Goal: Task Accomplishment & Management: Use online tool/utility

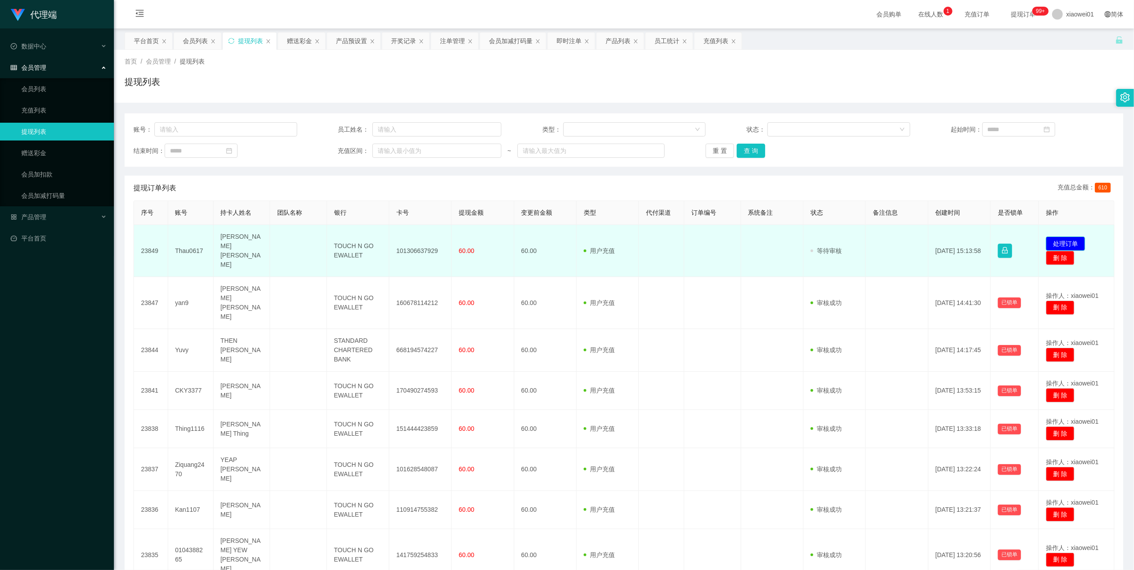
click at [1061, 238] on button "处理订单" at bounding box center [1064, 244] width 39 height 14
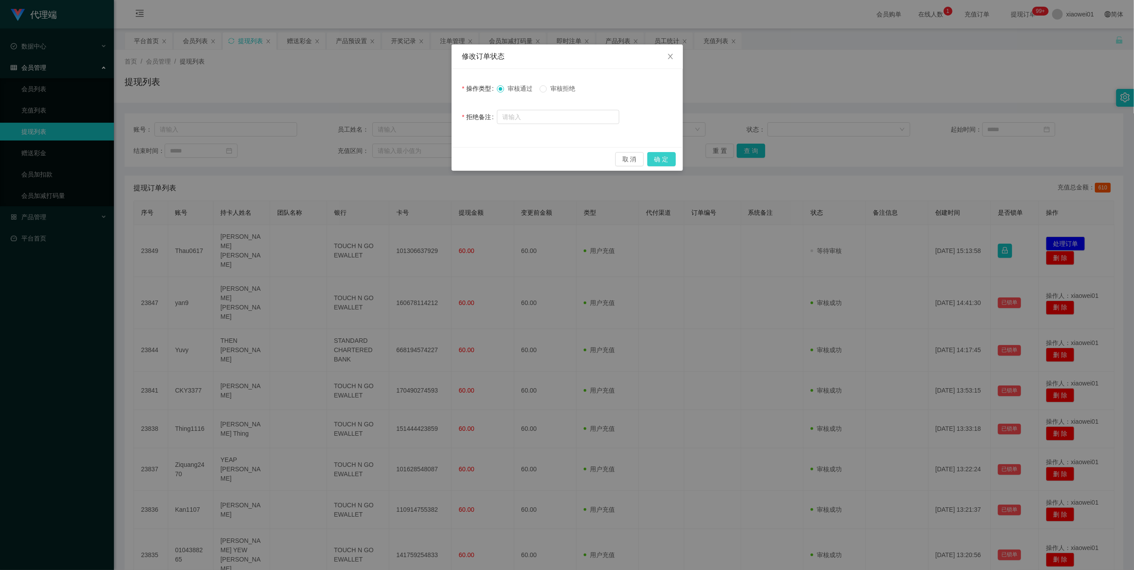
drag, startPoint x: 667, startPoint y: 157, endPoint x: 666, endPoint y: 165, distance: 8.1
click at [667, 157] on button "确 定" at bounding box center [661, 159] width 28 height 14
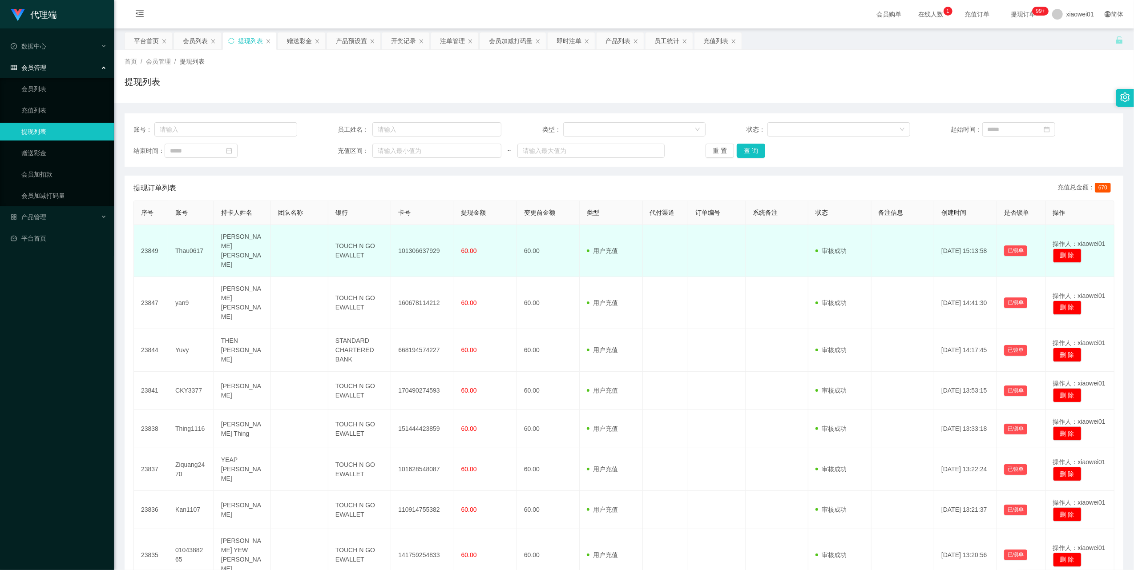
click at [420, 242] on td "101306637929" at bounding box center [422, 251] width 63 height 52
copy td "101306637929"
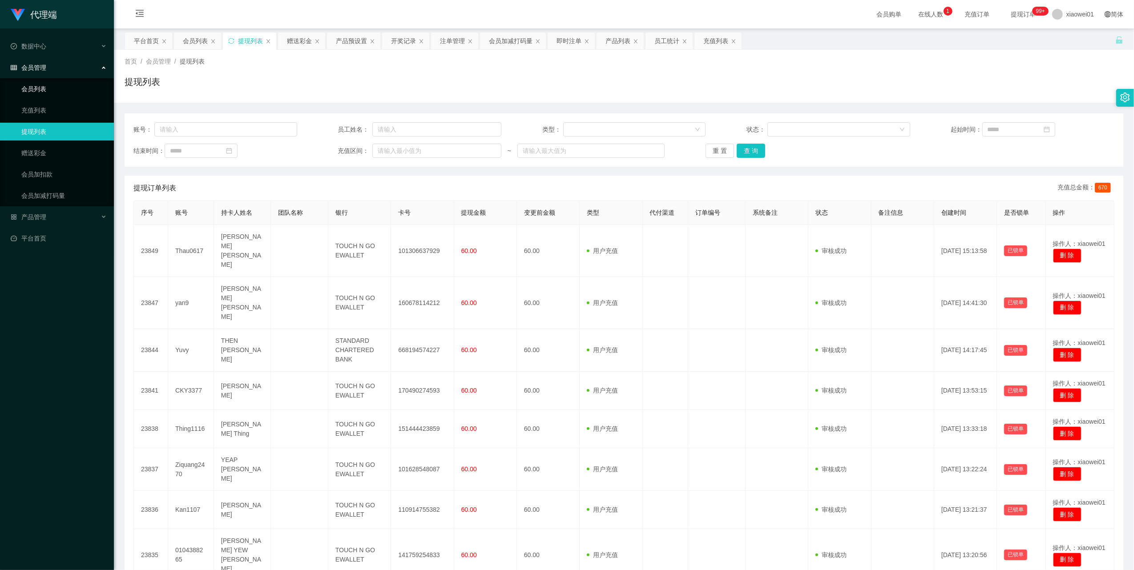
click at [43, 80] on link "会员列表" at bounding box center [63, 89] width 85 height 18
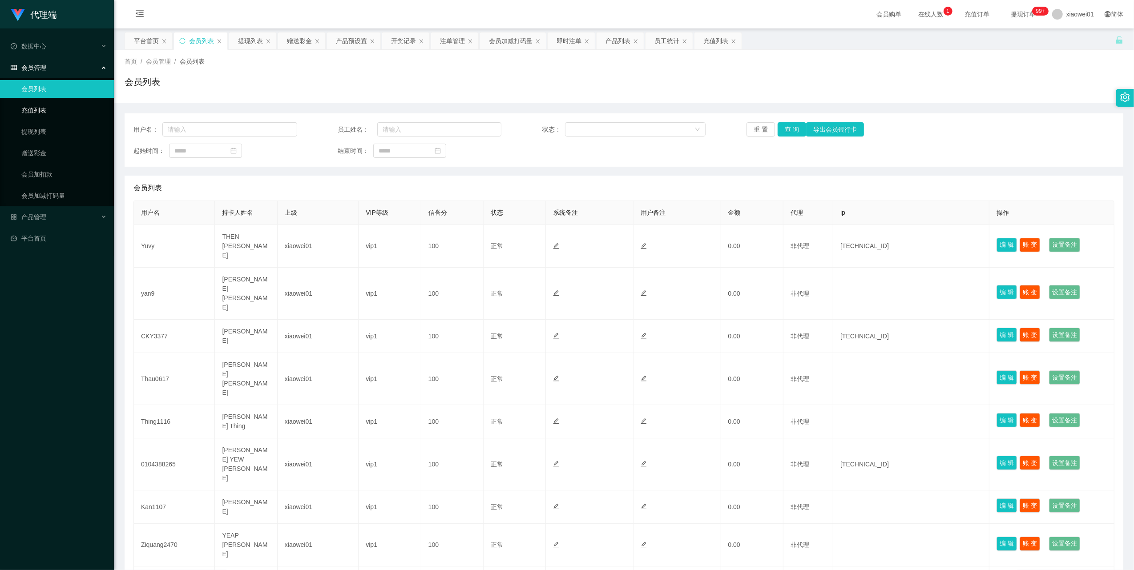
click at [52, 104] on link "充值列表" at bounding box center [63, 110] width 85 height 18
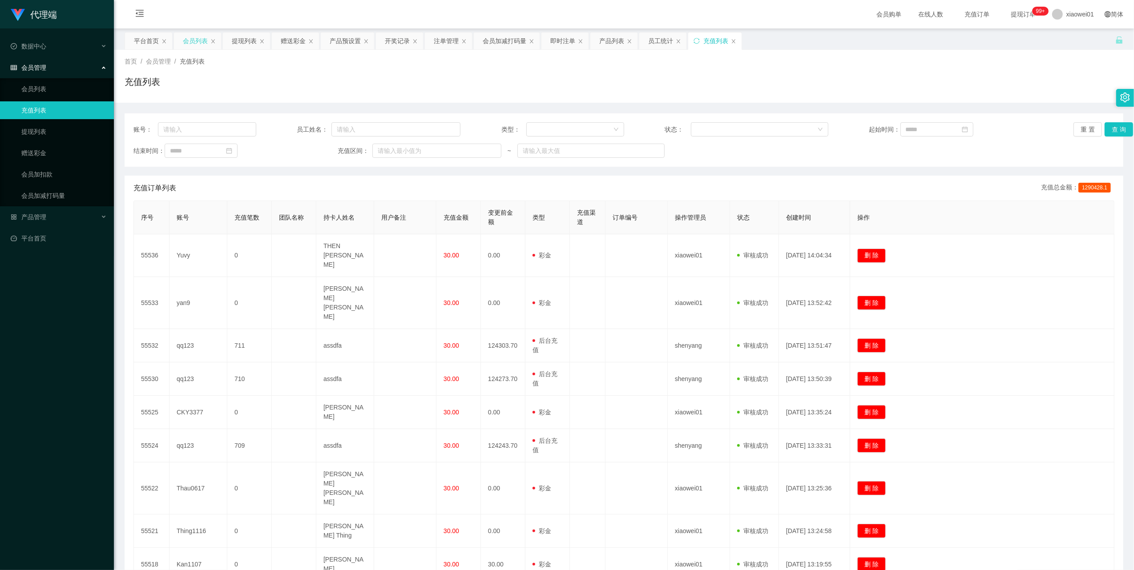
click at [198, 43] on div "会员列表" at bounding box center [195, 40] width 25 height 17
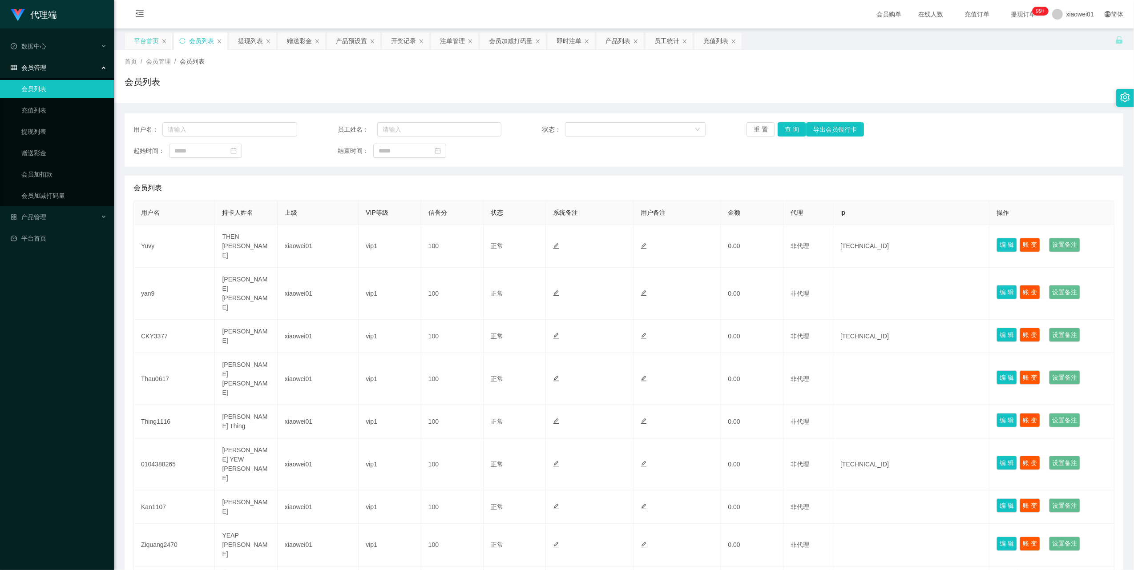
click at [157, 39] on div "平台首页" at bounding box center [146, 40] width 25 height 17
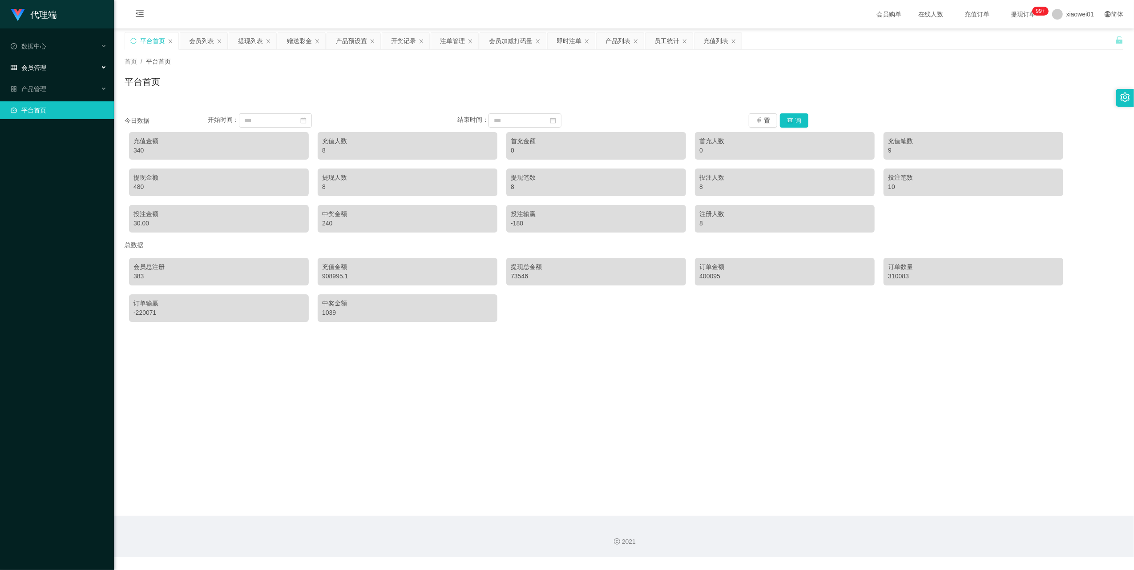
click at [27, 64] on span "会员管理" at bounding box center [29, 67] width 36 height 7
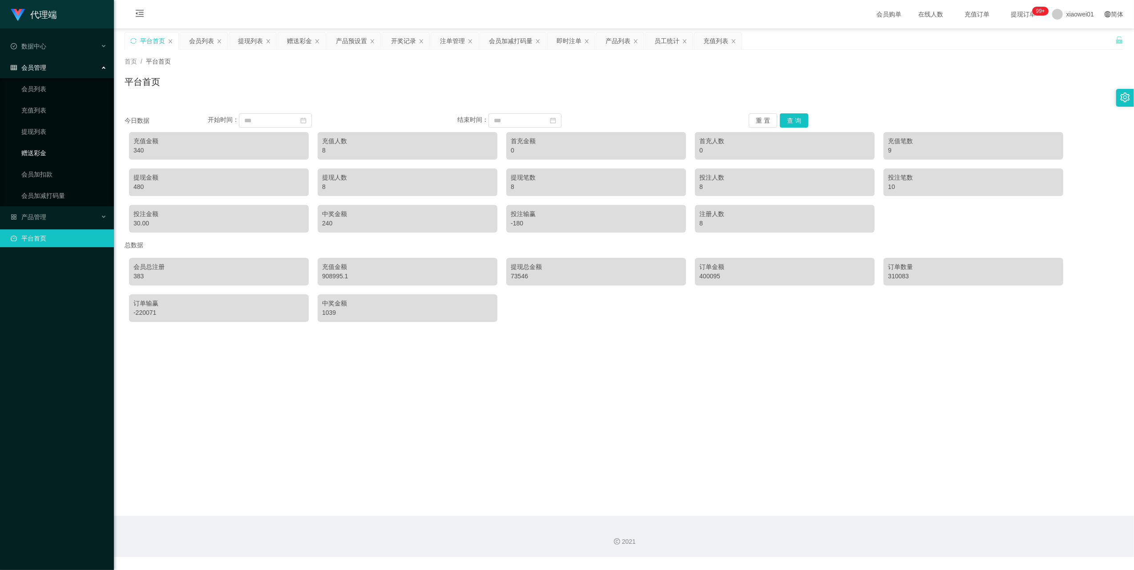
click at [41, 148] on link "赠送彩金" at bounding box center [63, 153] width 85 height 18
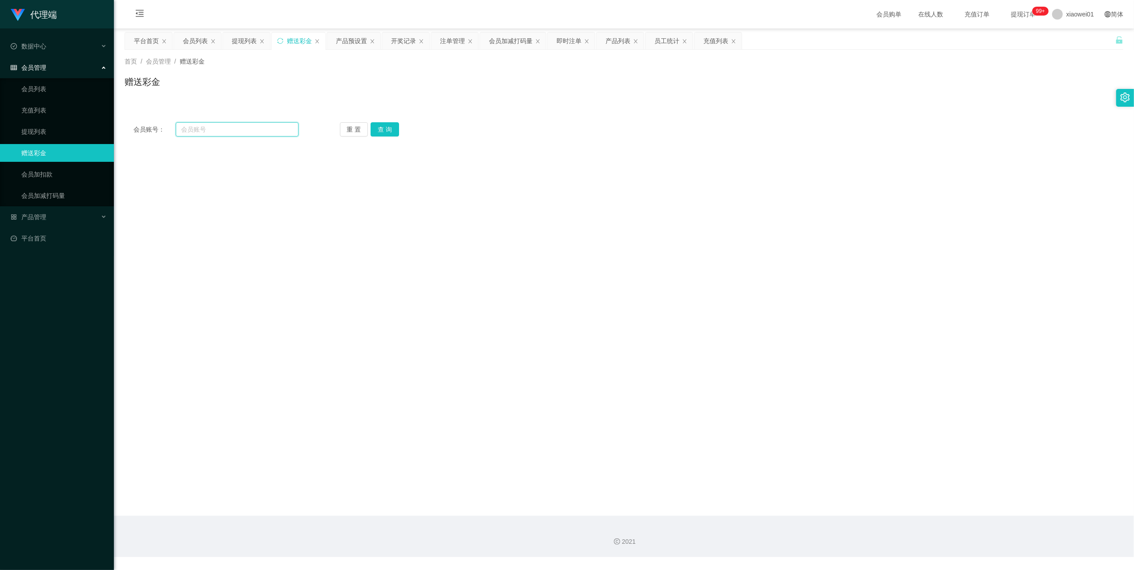
click at [239, 136] on input "text" at bounding box center [237, 129] width 123 height 14
paste input "yan9"
type input "yan9"
click at [382, 132] on button "查 询" at bounding box center [384, 129] width 28 height 14
drag, startPoint x: 32, startPoint y: 129, endPoint x: 54, endPoint y: 122, distance: 22.9
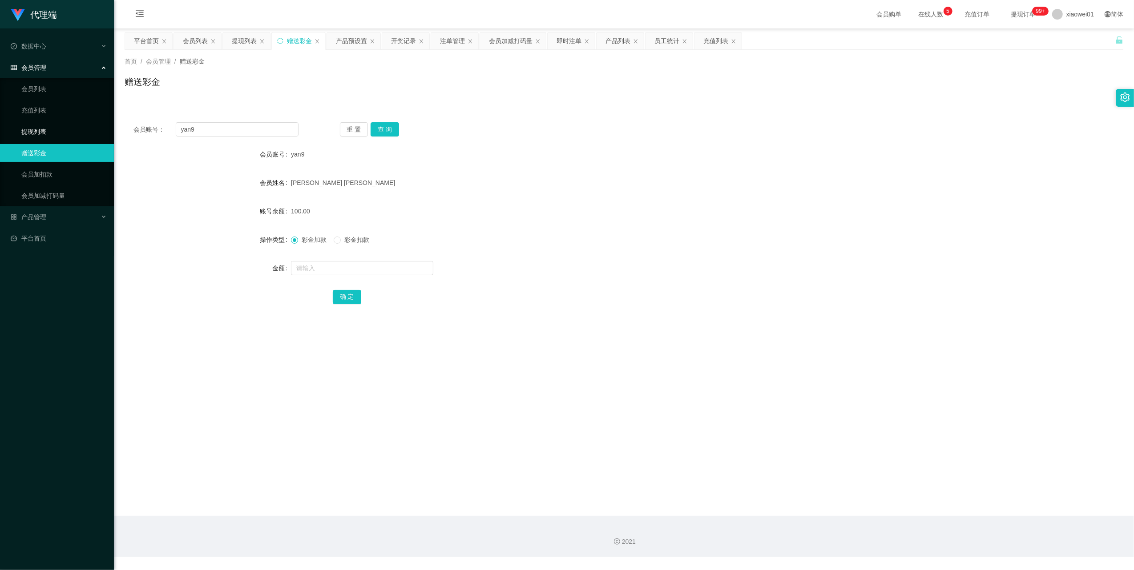
click at [33, 129] on link "提现列表" at bounding box center [63, 132] width 85 height 18
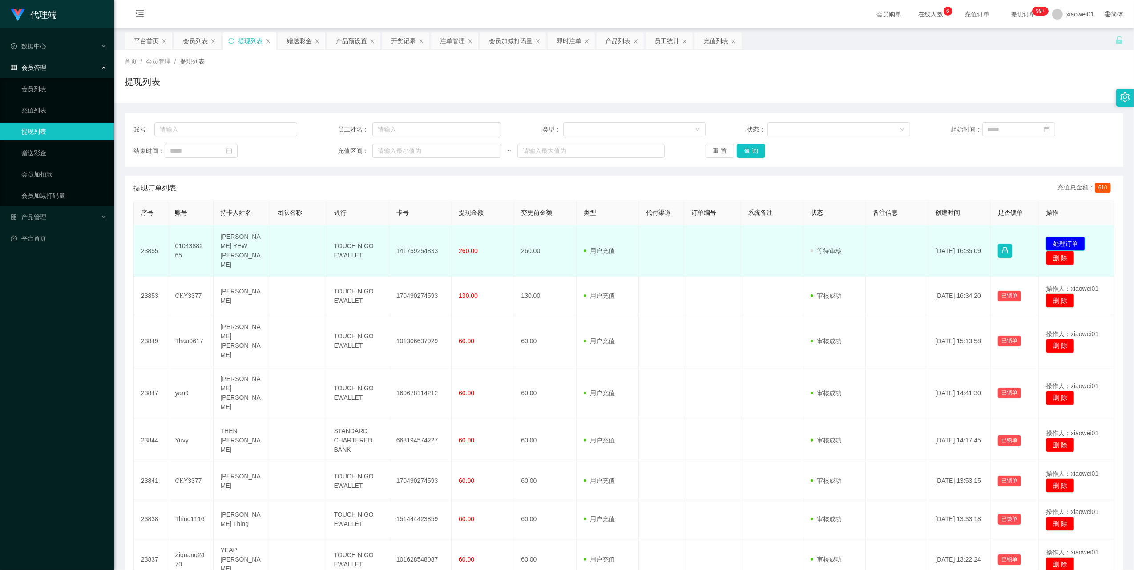
click at [1057, 237] on button "处理订单" at bounding box center [1064, 244] width 39 height 14
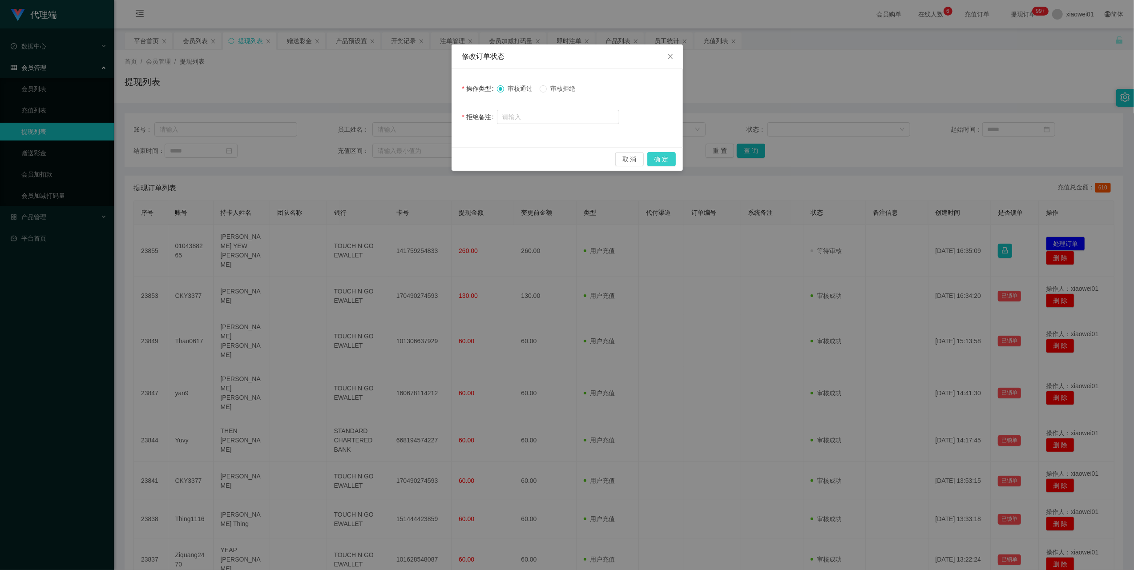
click at [655, 157] on button "确 定" at bounding box center [661, 159] width 28 height 14
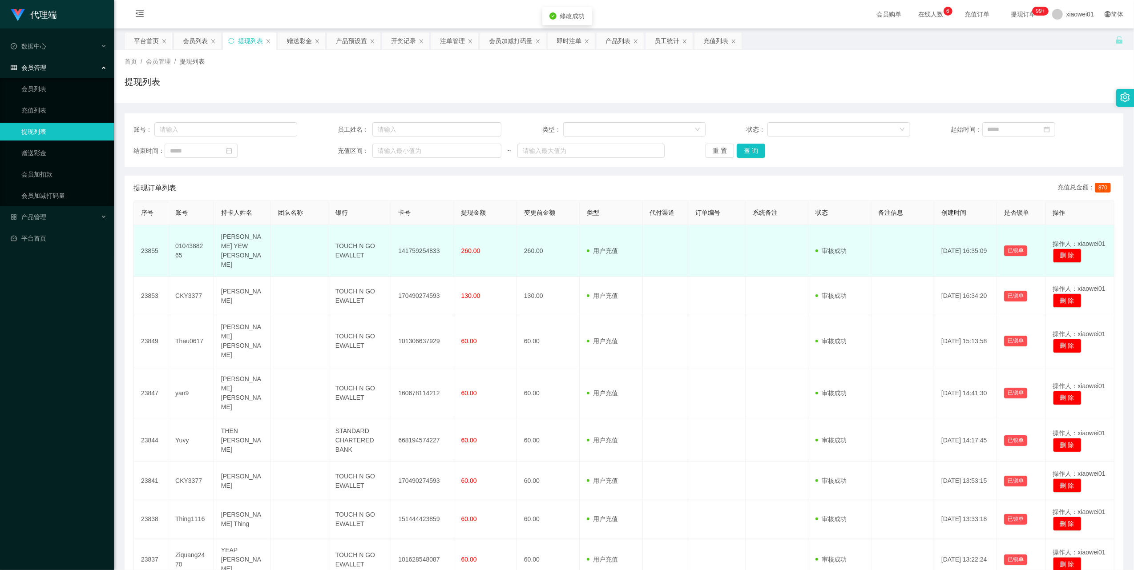
click at [409, 244] on td "141759254833" at bounding box center [422, 251] width 63 height 52
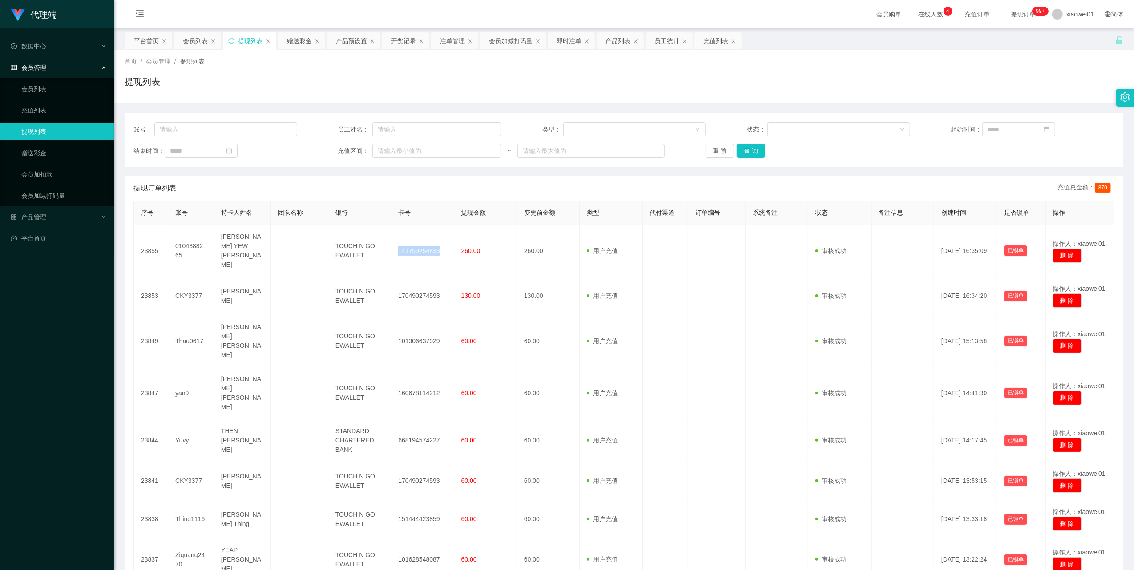
copy td "141759254833"
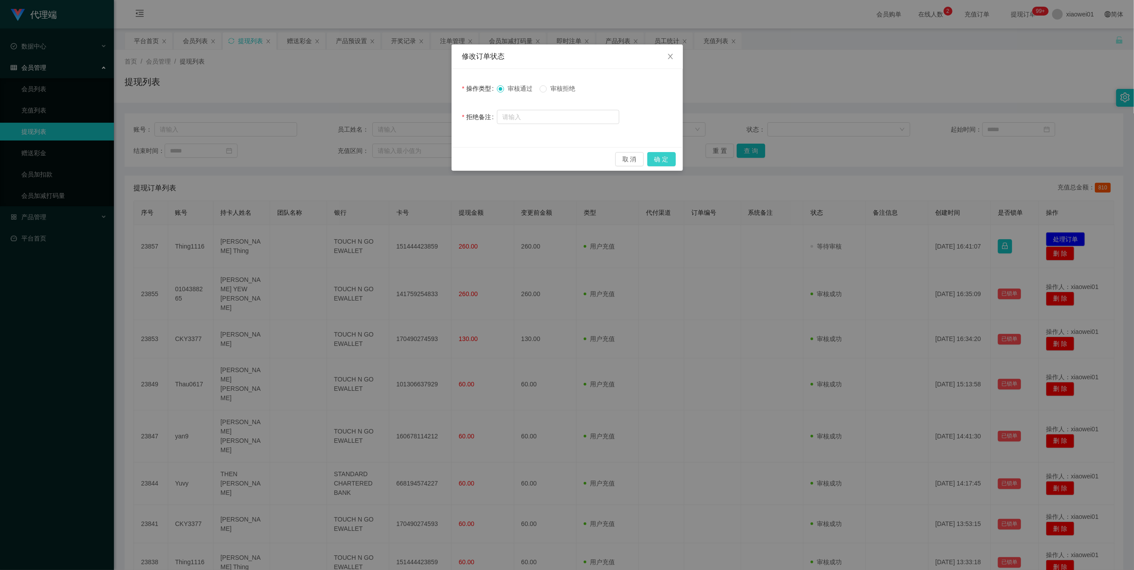
click at [669, 158] on button "确 定" at bounding box center [661, 159] width 28 height 14
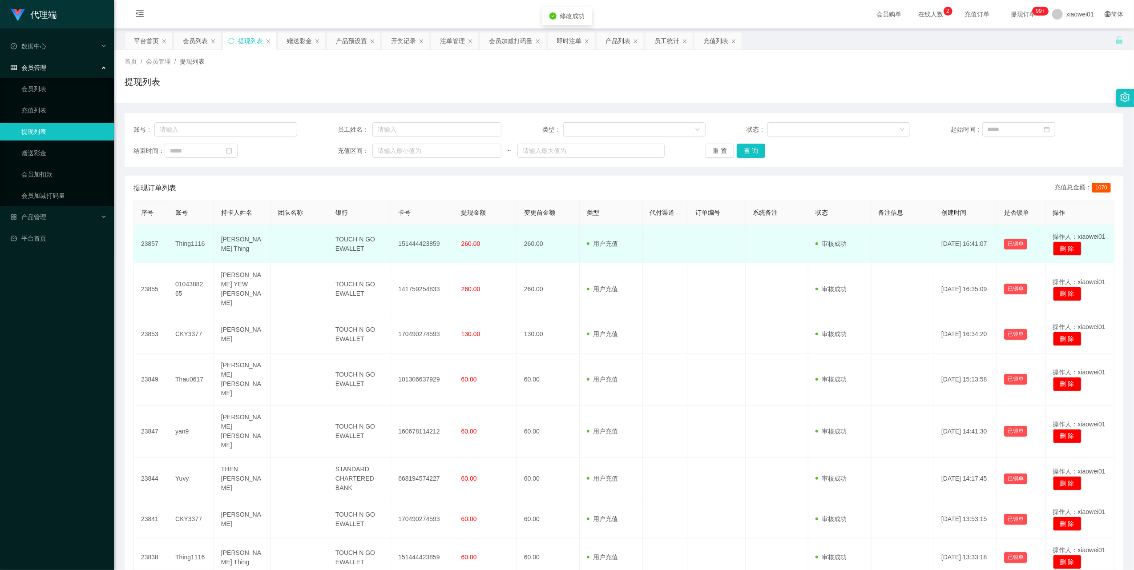
click at [422, 243] on td "151444423859" at bounding box center [422, 244] width 63 height 38
click at [422, 244] on td "151444423859" at bounding box center [422, 244] width 63 height 38
copy td "151444423859"
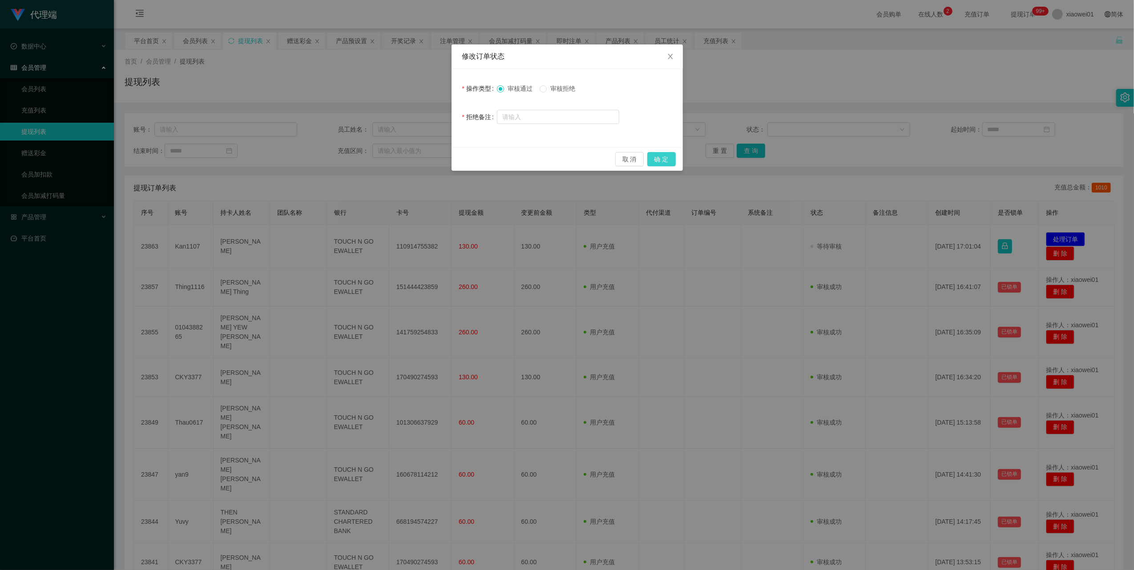
click at [659, 155] on button "确 定" at bounding box center [661, 159] width 28 height 14
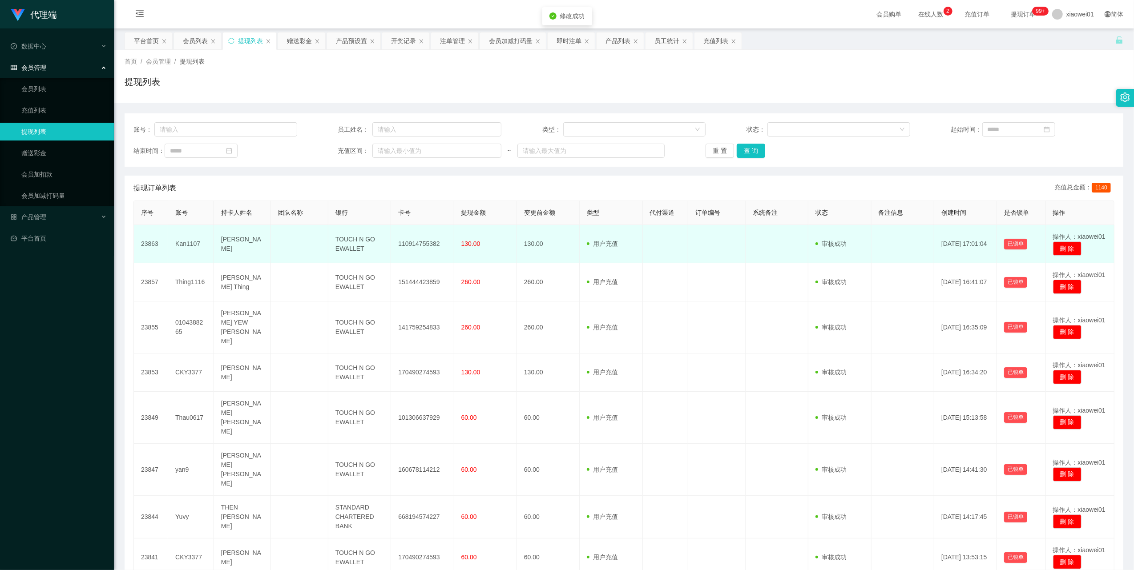
click at [418, 246] on td "110914755382" at bounding box center [422, 244] width 63 height 38
copy td "110914755382"
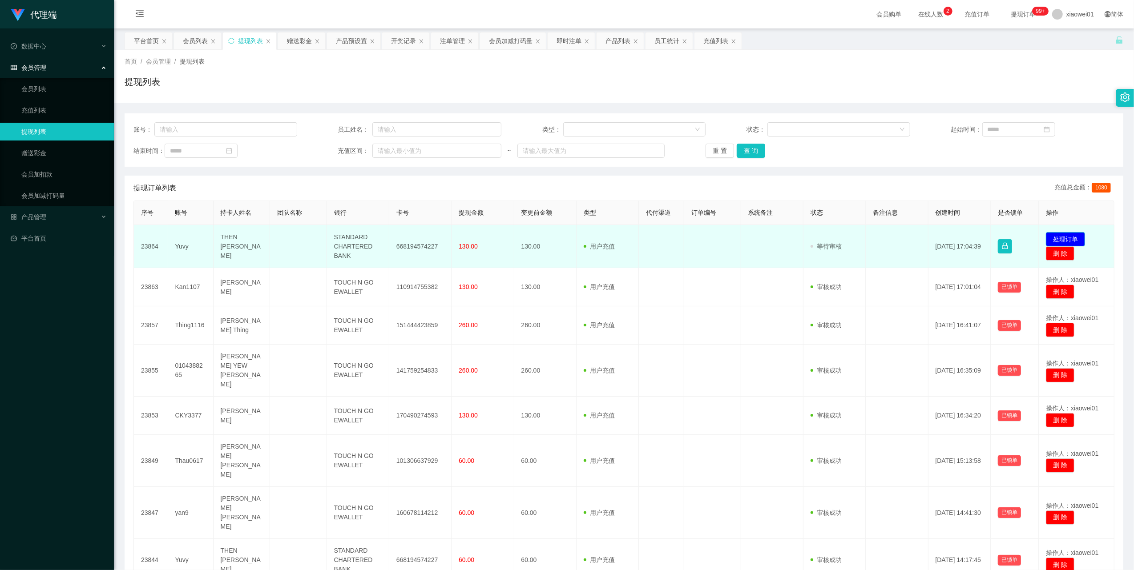
click at [1069, 240] on button "处理订单" at bounding box center [1064, 239] width 39 height 14
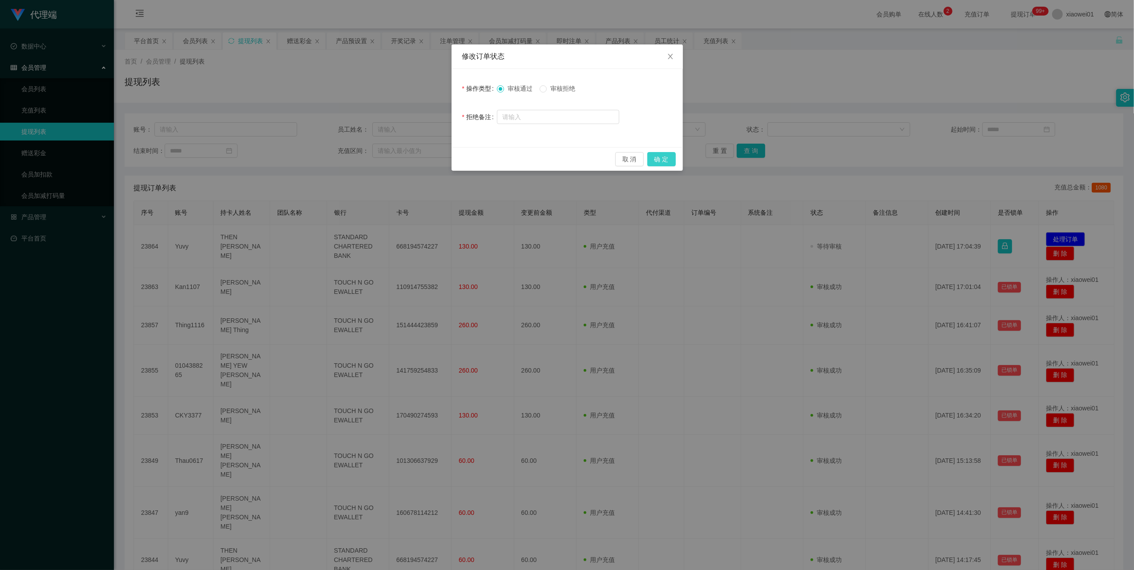
click at [655, 157] on button "确 定" at bounding box center [661, 159] width 28 height 14
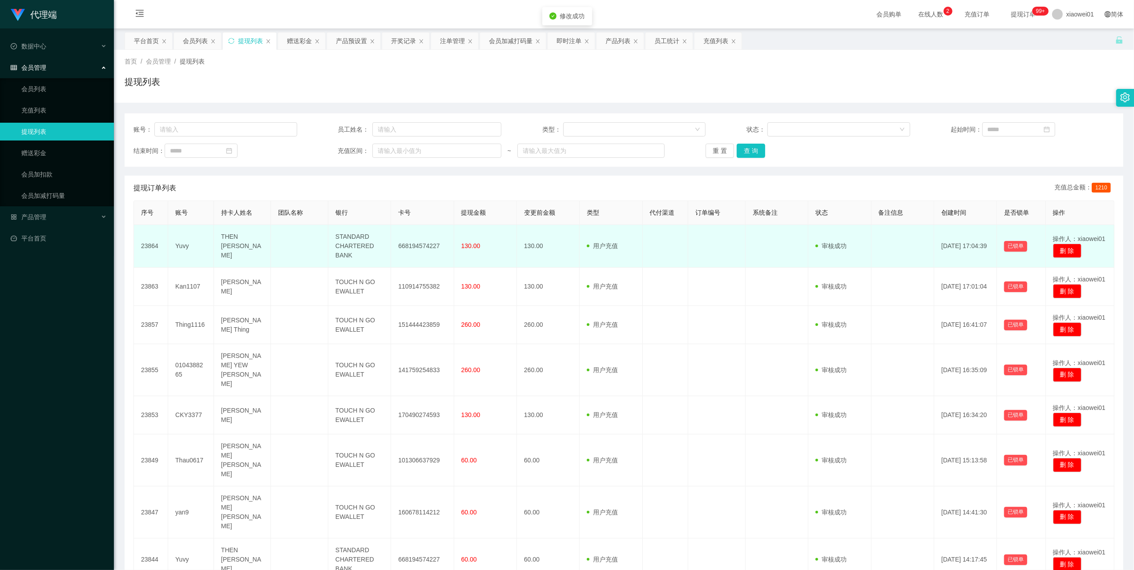
click at [410, 249] on td "668194574227" at bounding box center [422, 246] width 63 height 43
copy td "668194574227"
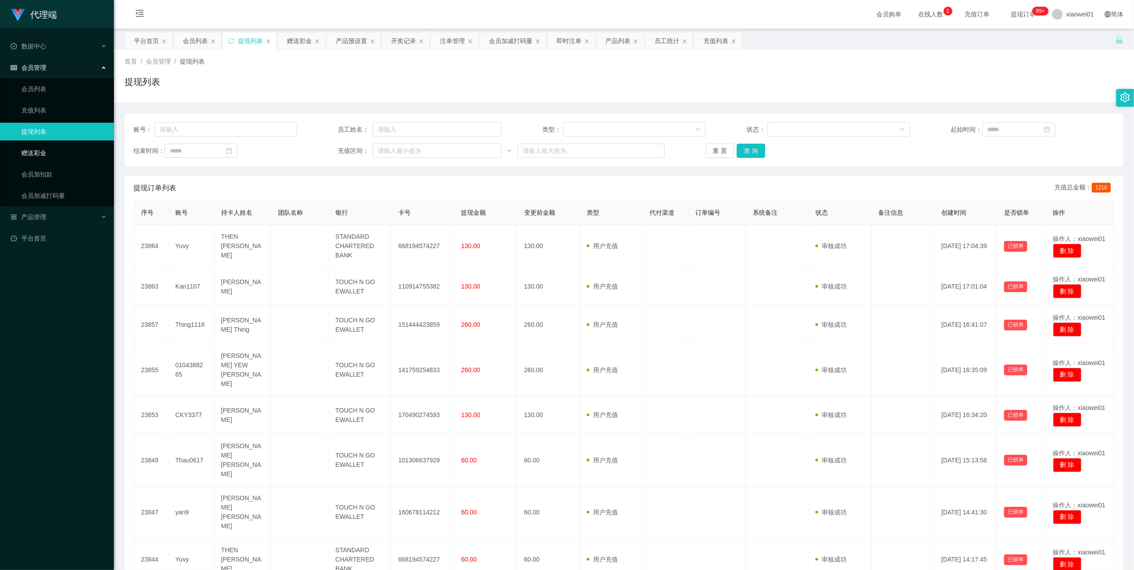
click at [37, 144] on link "赠送彩金" at bounding box center [63, 153] width 85 height 18
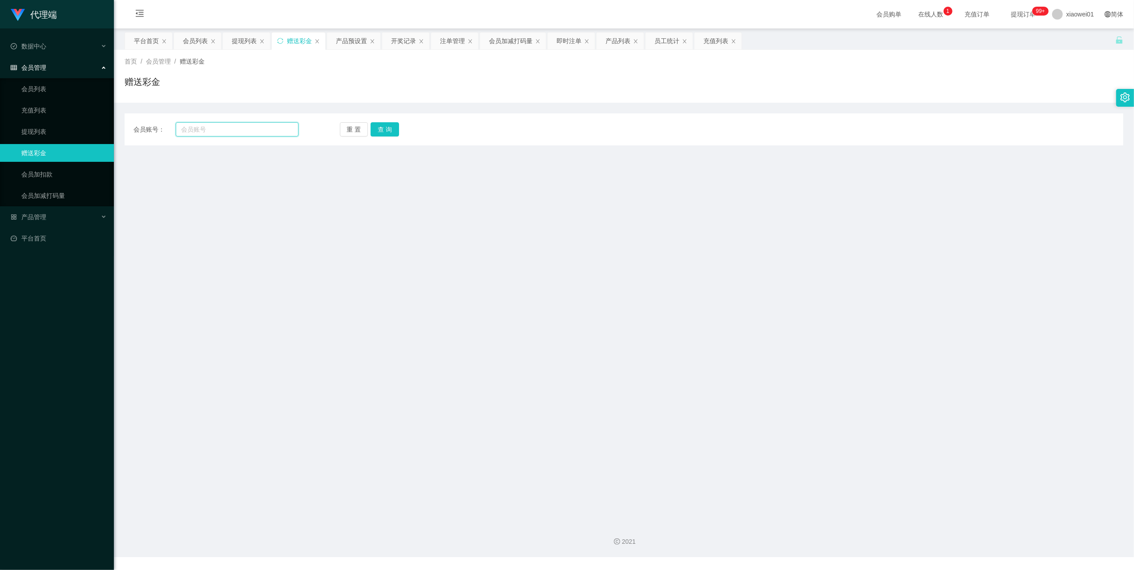
click at [213, 125] on input "text" at bounding box center [237, 129] width 123 height 14
paste input "thau0617"
type input "thau0617"
click at [394, 127] on button "查 询" at bounding box center [384, 129] width 28 height 14
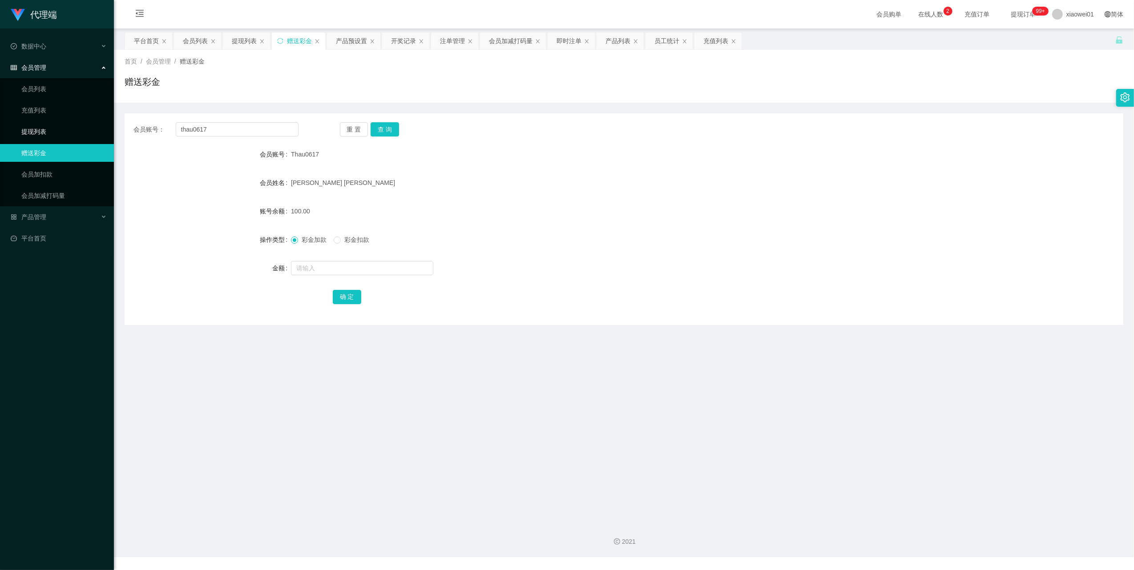
drag, startPoint x: 34, startPoint y: 130, endPoint x: 34, endPoint y: 19, distance: 111.6
click at [34, 130] on link "提现列表" at bounding box center [63, 132] width 85 height 18
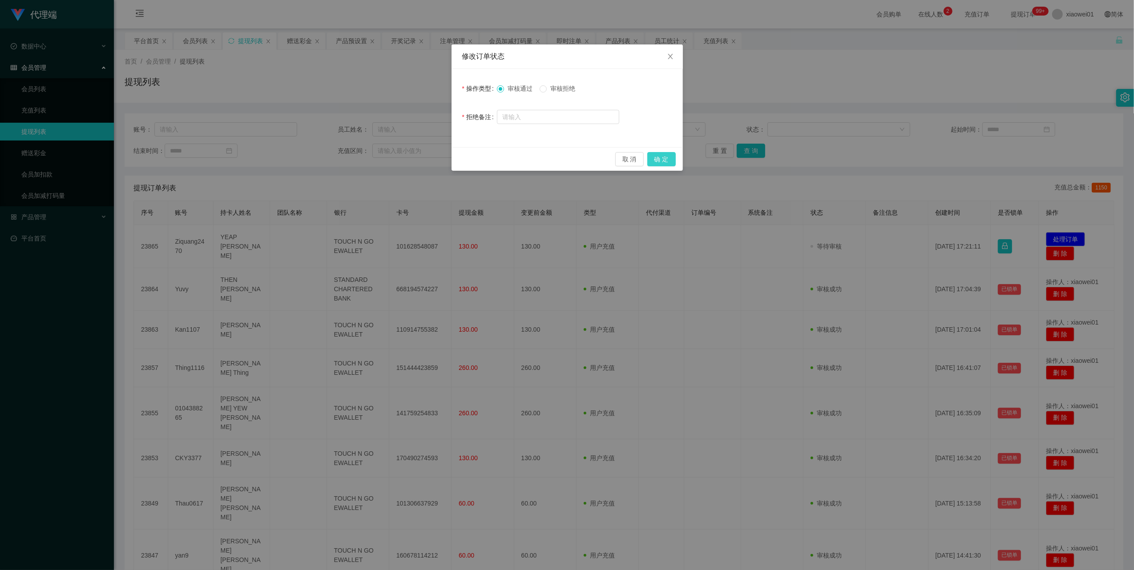
click at [667, 161] on button "确 定" at bounding box center [661, 159] width 28 height 14
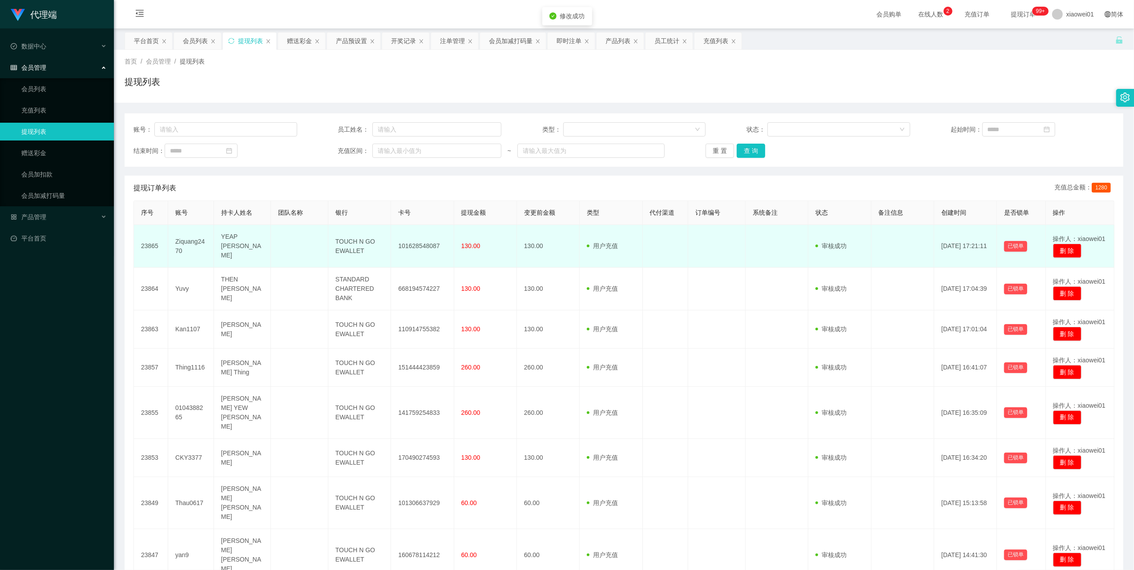
click at [428, 246] on td "101628548087" at bounding box center [422, 246] width 63 height 43
copy td "101628548087"
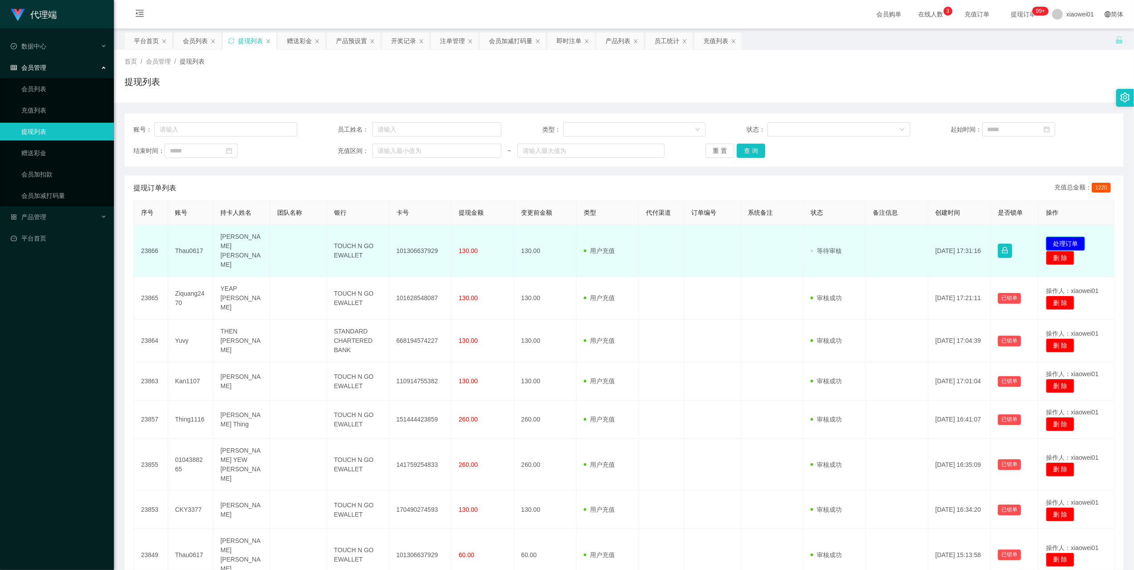
click at [1055, 239] on button "处理订单" at bounding box center [1064, 244] width 39 height 14
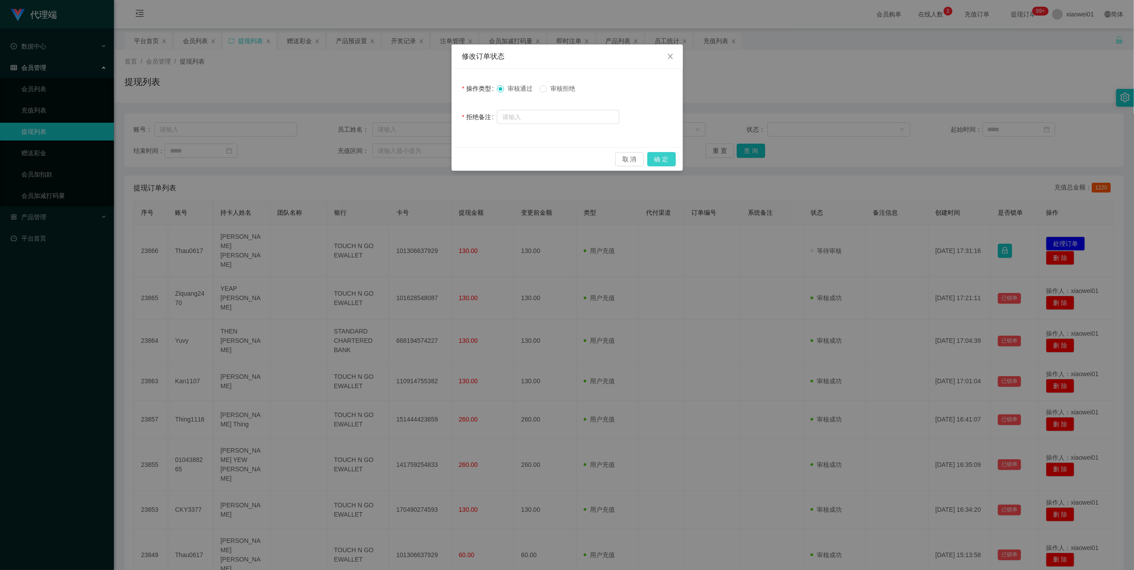
click at [659, 157] on button "确 定" at bounding box center [661, 159] width 28 height 14
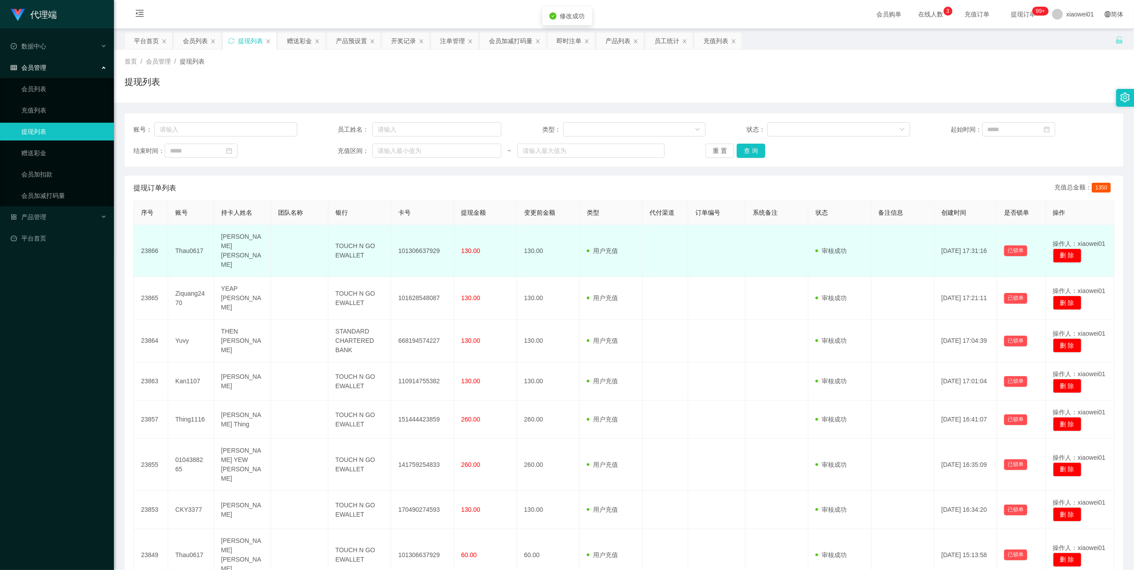
click at [404, 246] on td "101306637929" at bounding box center [422, 251] width 63 height 52
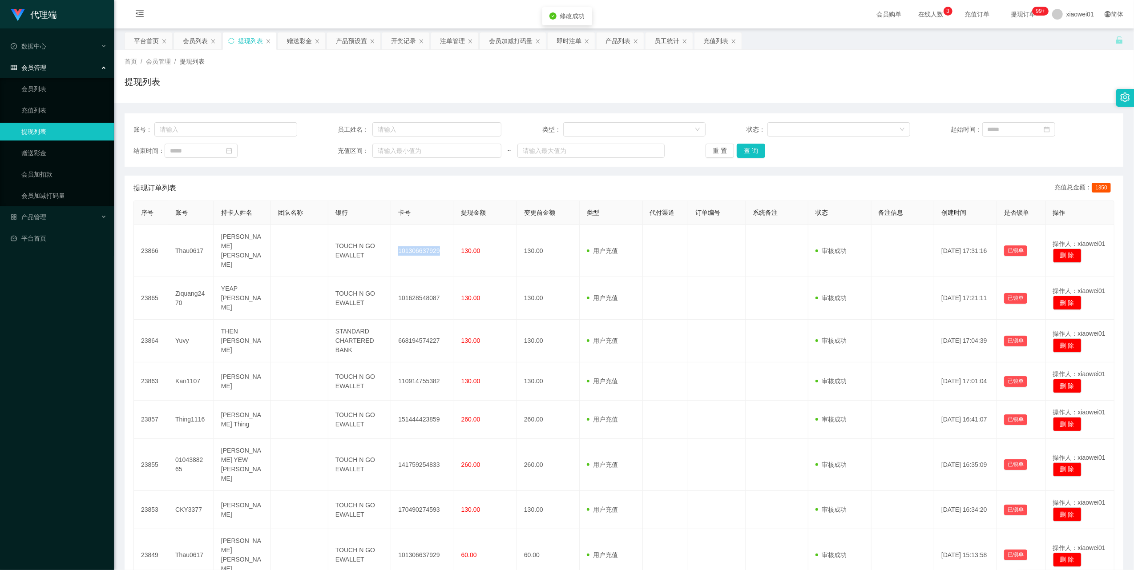
copy td "101306637929"
drag, startPoint x: 38, startPoint y: 150, endPoint x: 44, endPoint y: 148, distance: 5.6
click at [38, 150] on link "赠送彩金" at bounding box center [63, 153] width 85 height 18
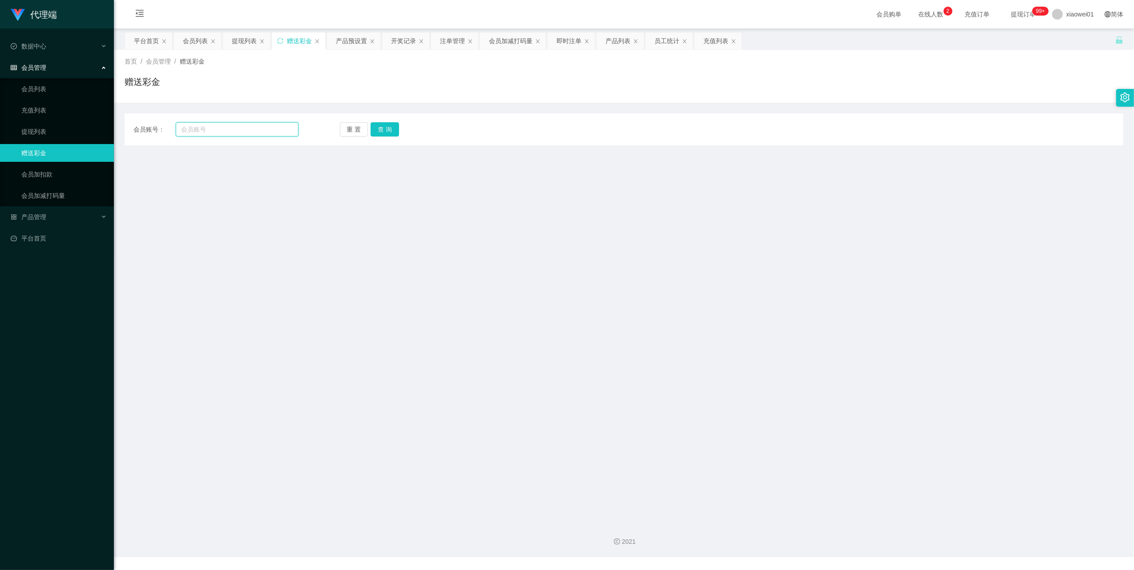
click at [214, 131] on input "text" at bounding box center [237, 129] width 123 height 14
paste input "yan9"
type input "yan9"
click at [380, 129] on button "查 询" at bounding box center [384, 129] width 28 height 14
